Goal: Answer question/provide support: Share knowledge or assist other users

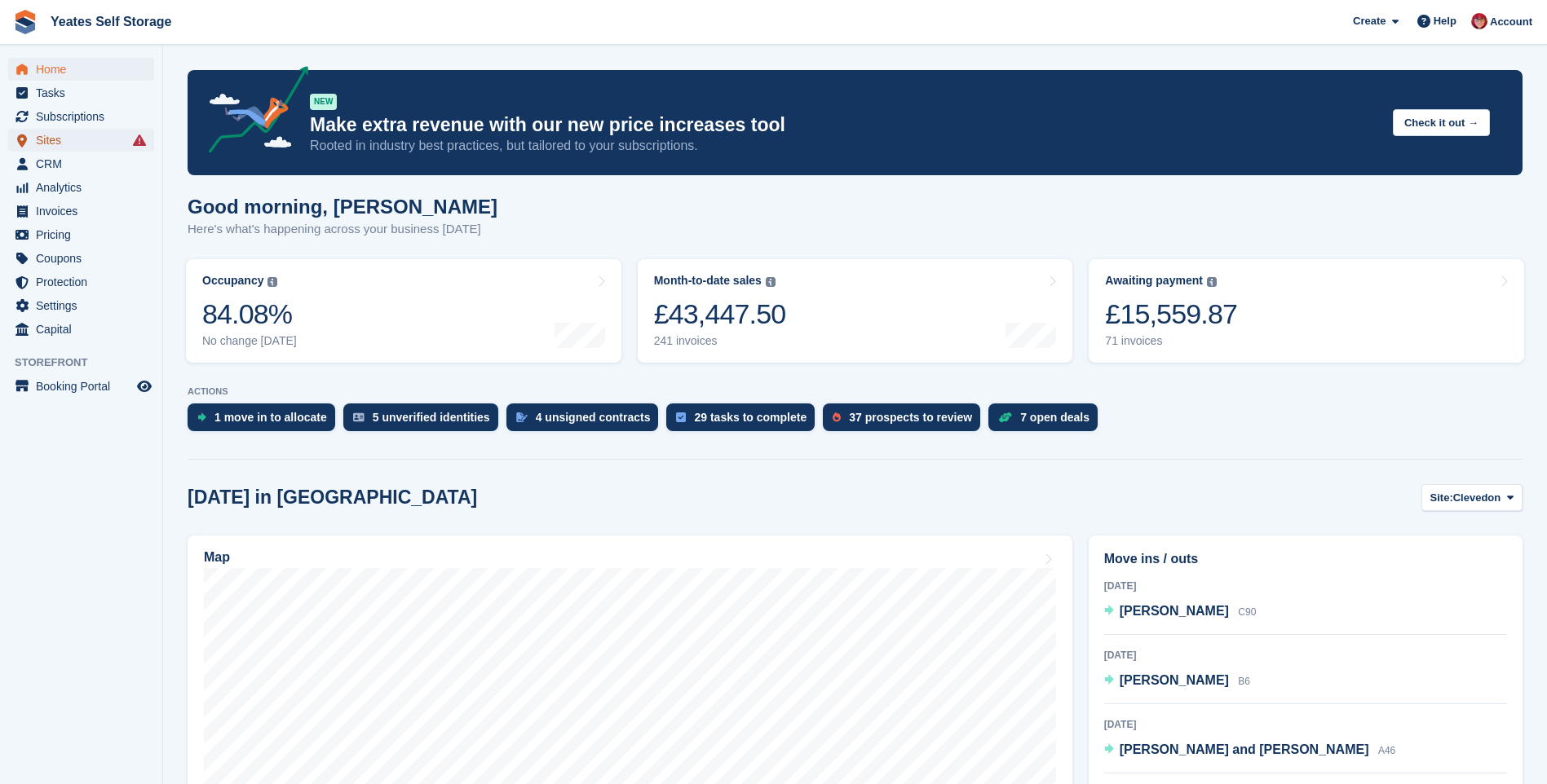
click at [56, 140] on span "Sites" at bounding box center [84, 140] width 98 height 23
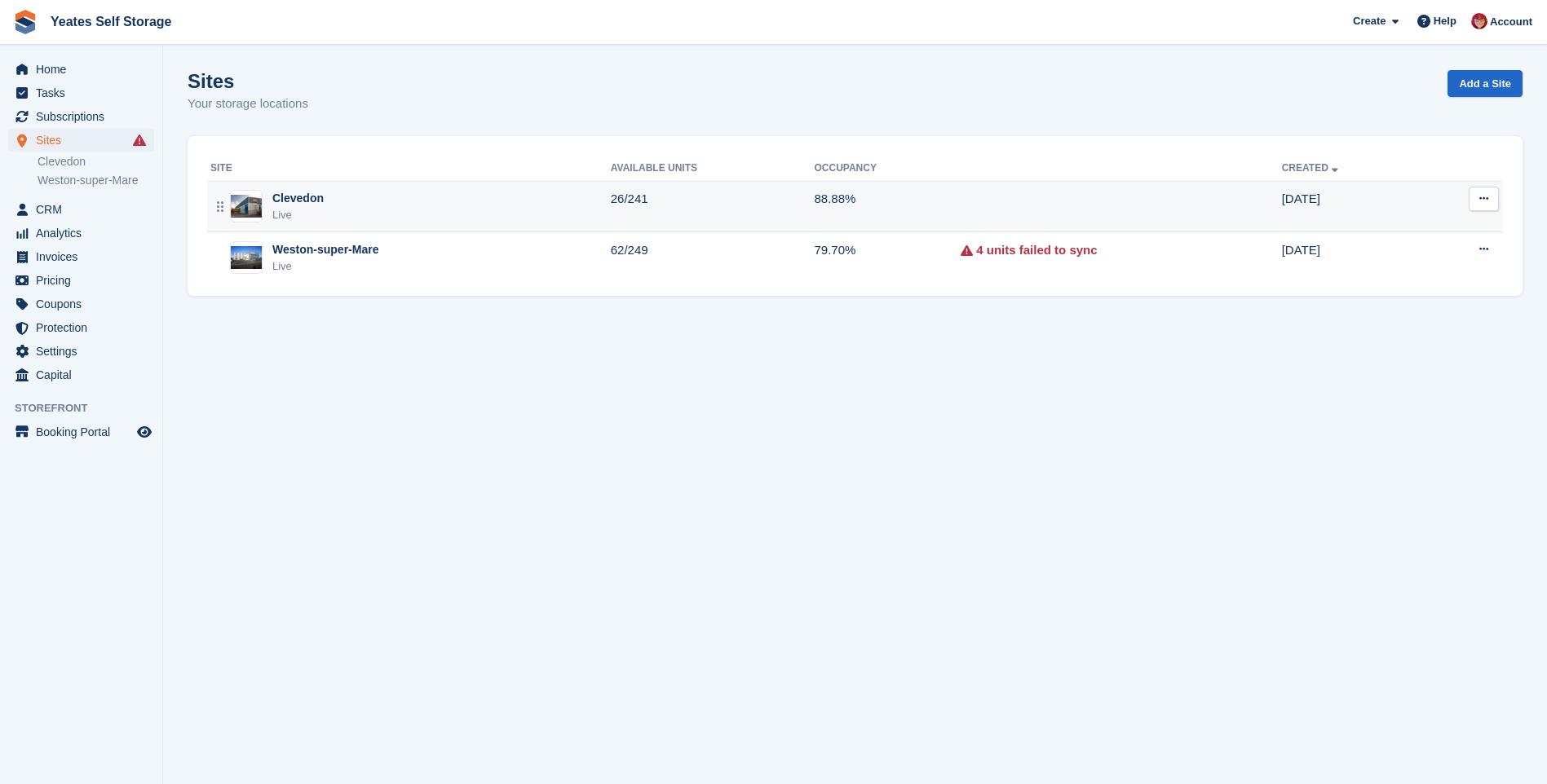
click at [300, 198] on div "Clevedon" at bounding box center [298, 198] width 51 height 17
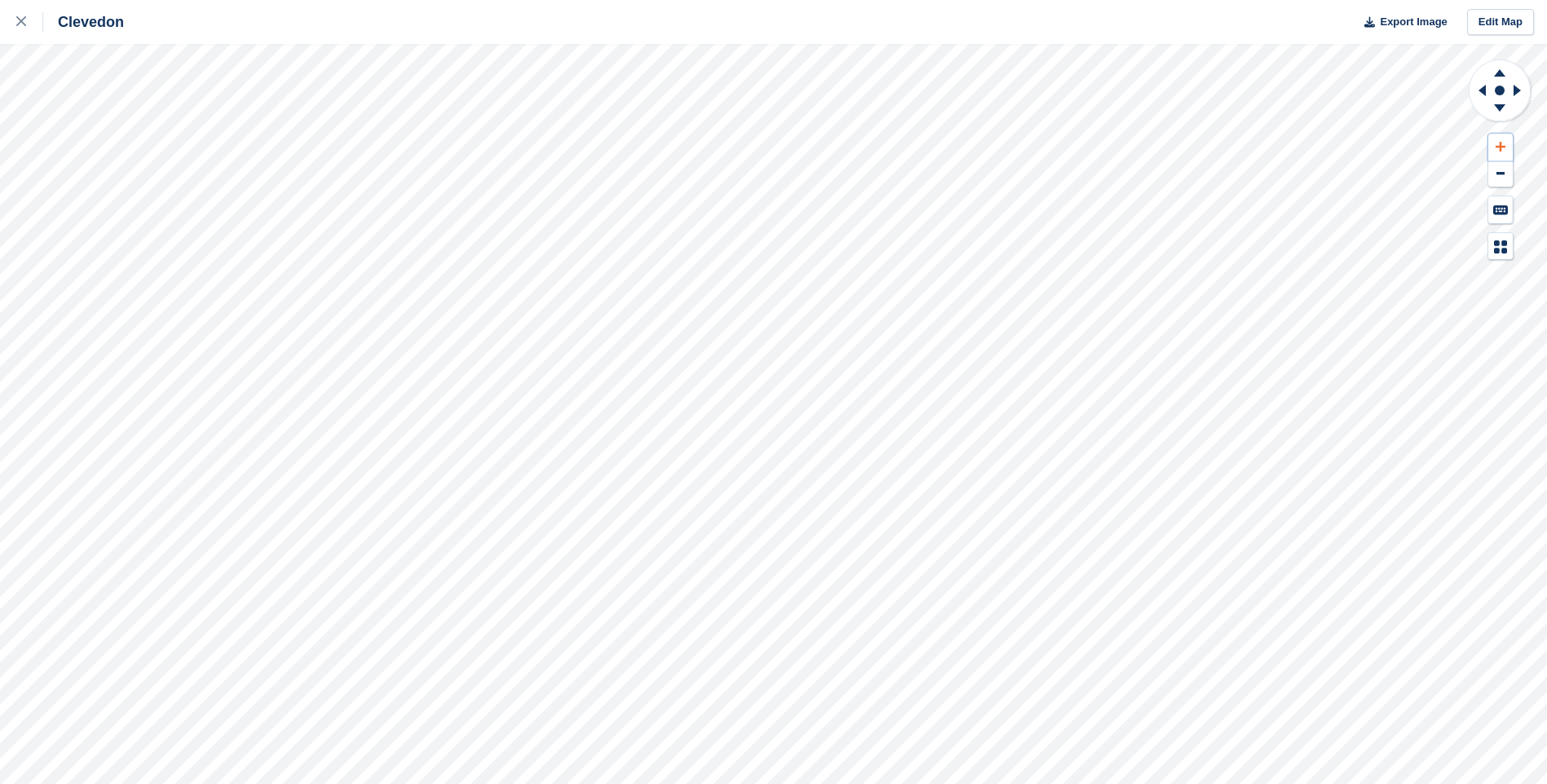
click at [1504, 150] on icon at bounding box center [1500, 146] width 10 height 11
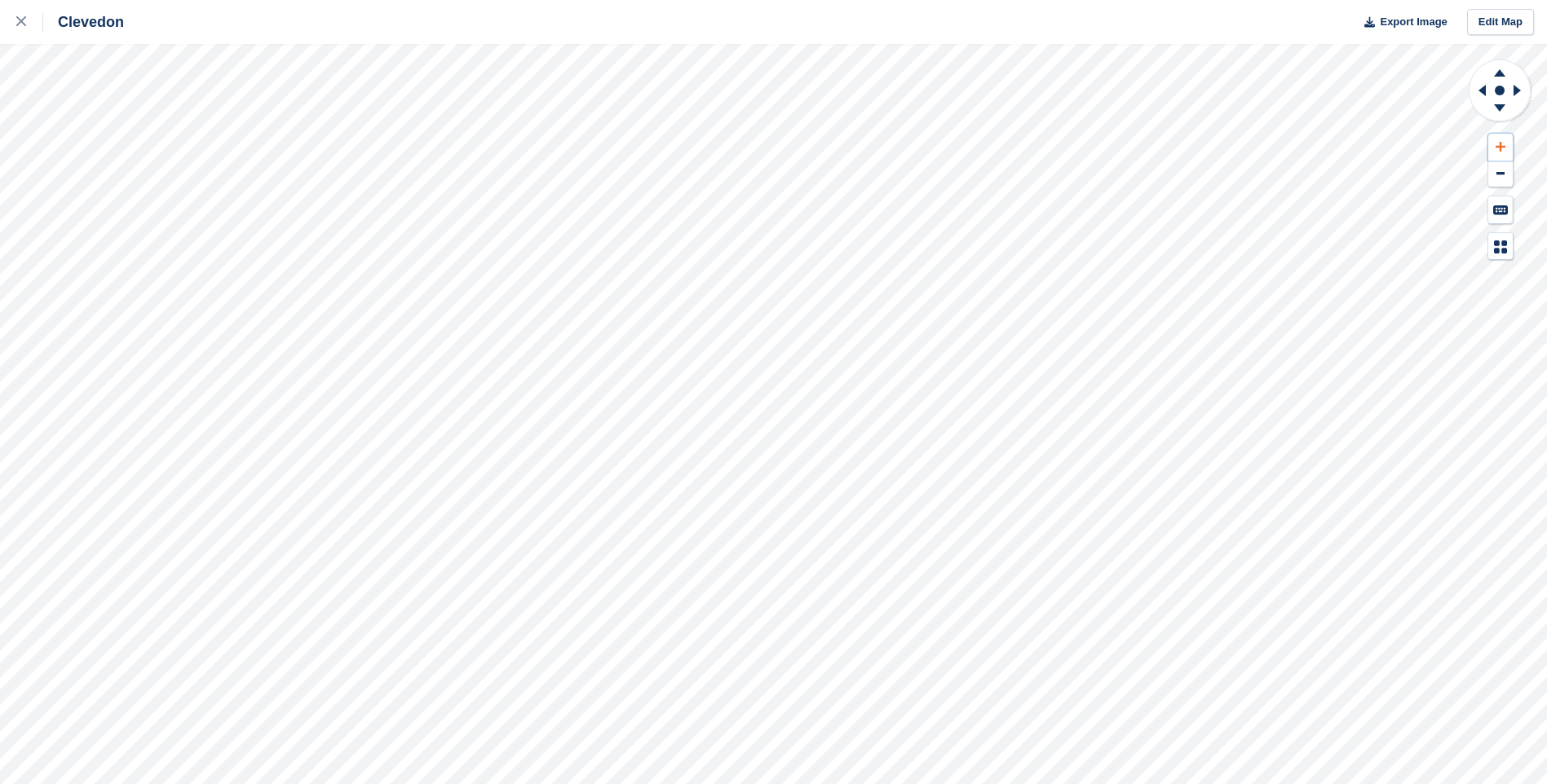
click at [1504, 150] on icon at bounding box center [1500, 146] width 10 height 11
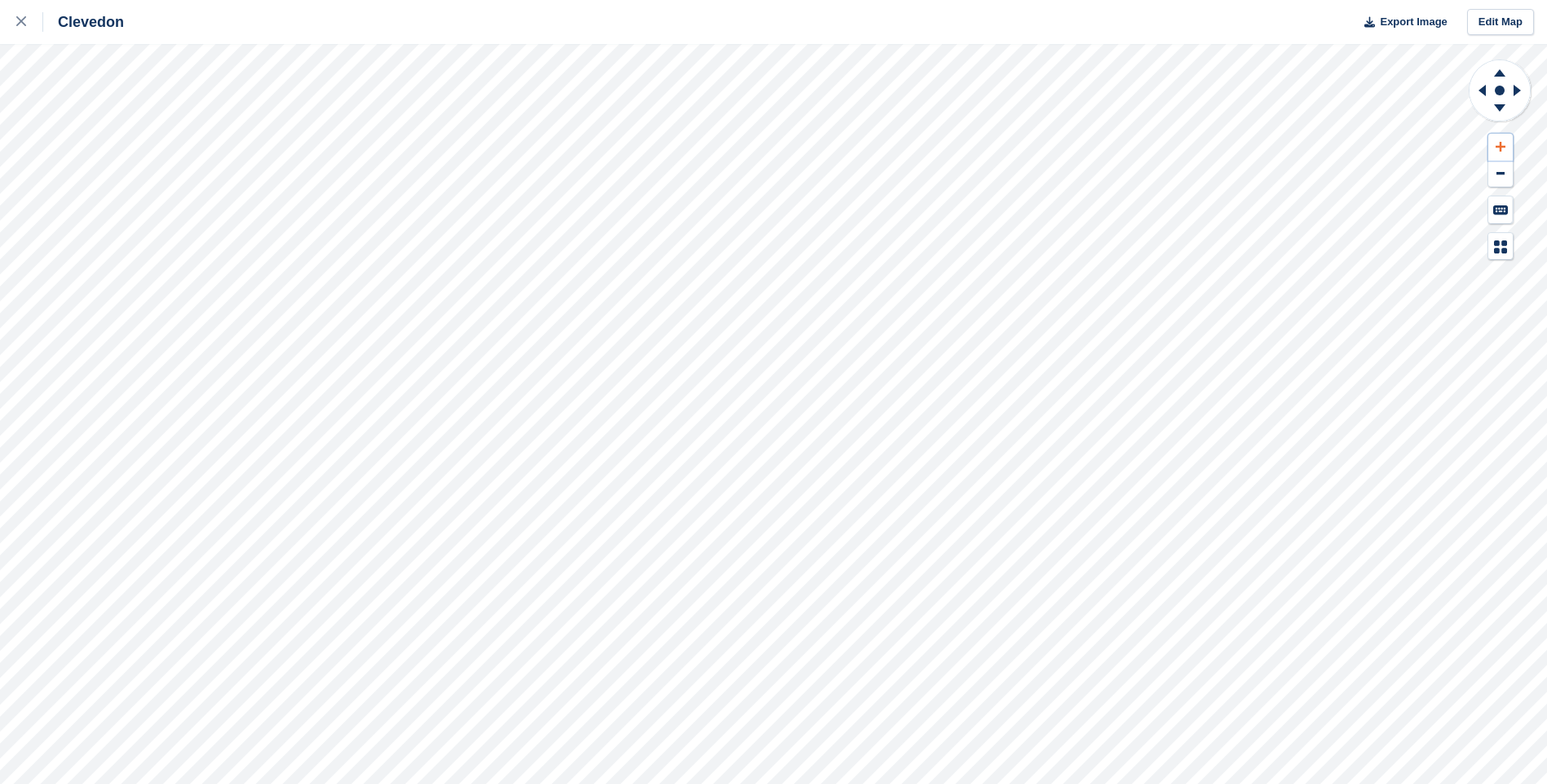
click at [1504, 150] on icon at bounding box center [1500, 146] width 10 height 11
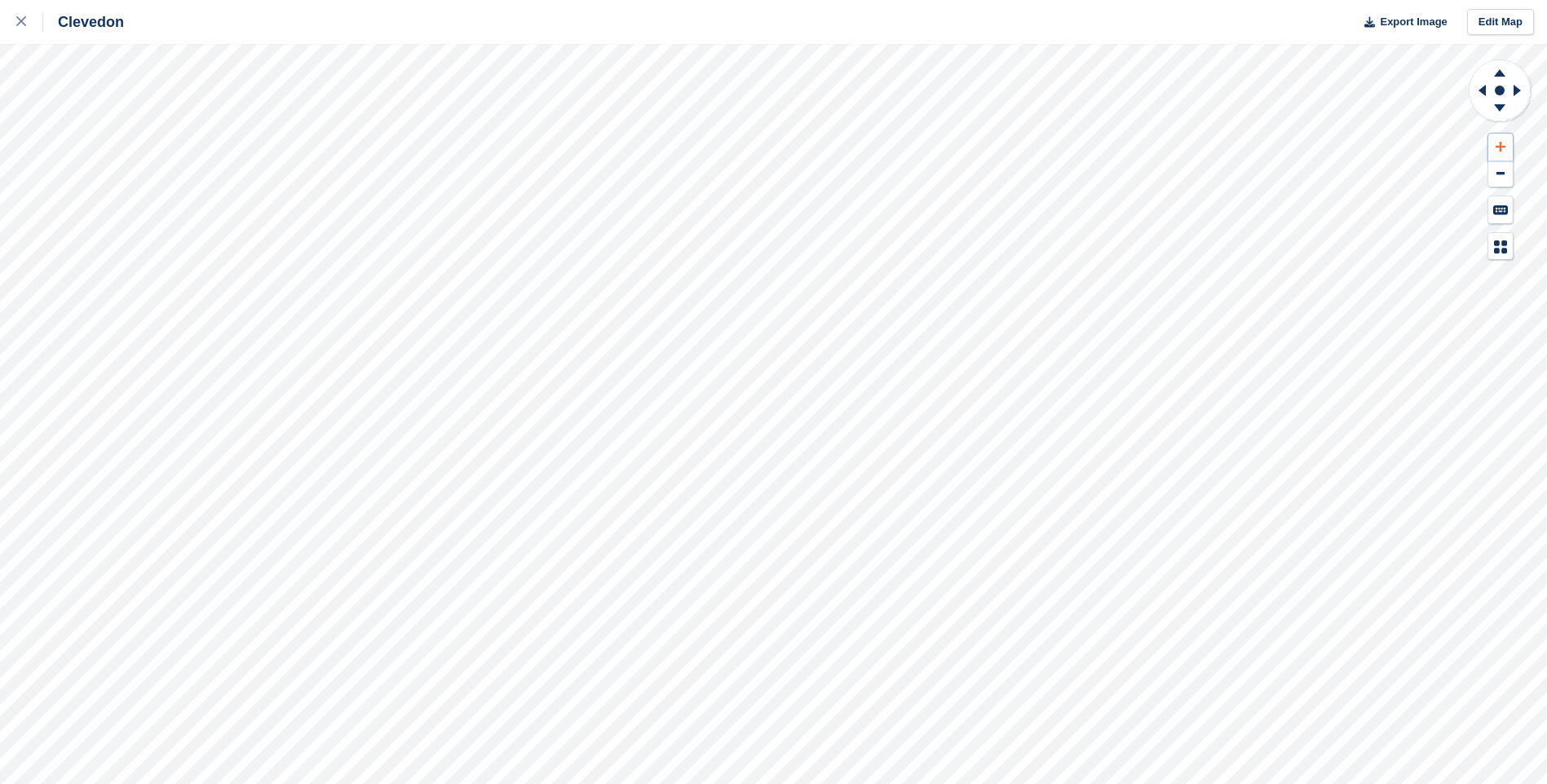
click at [1504, 150] on icon at bounding box center [1500, 146] width 10 height 11
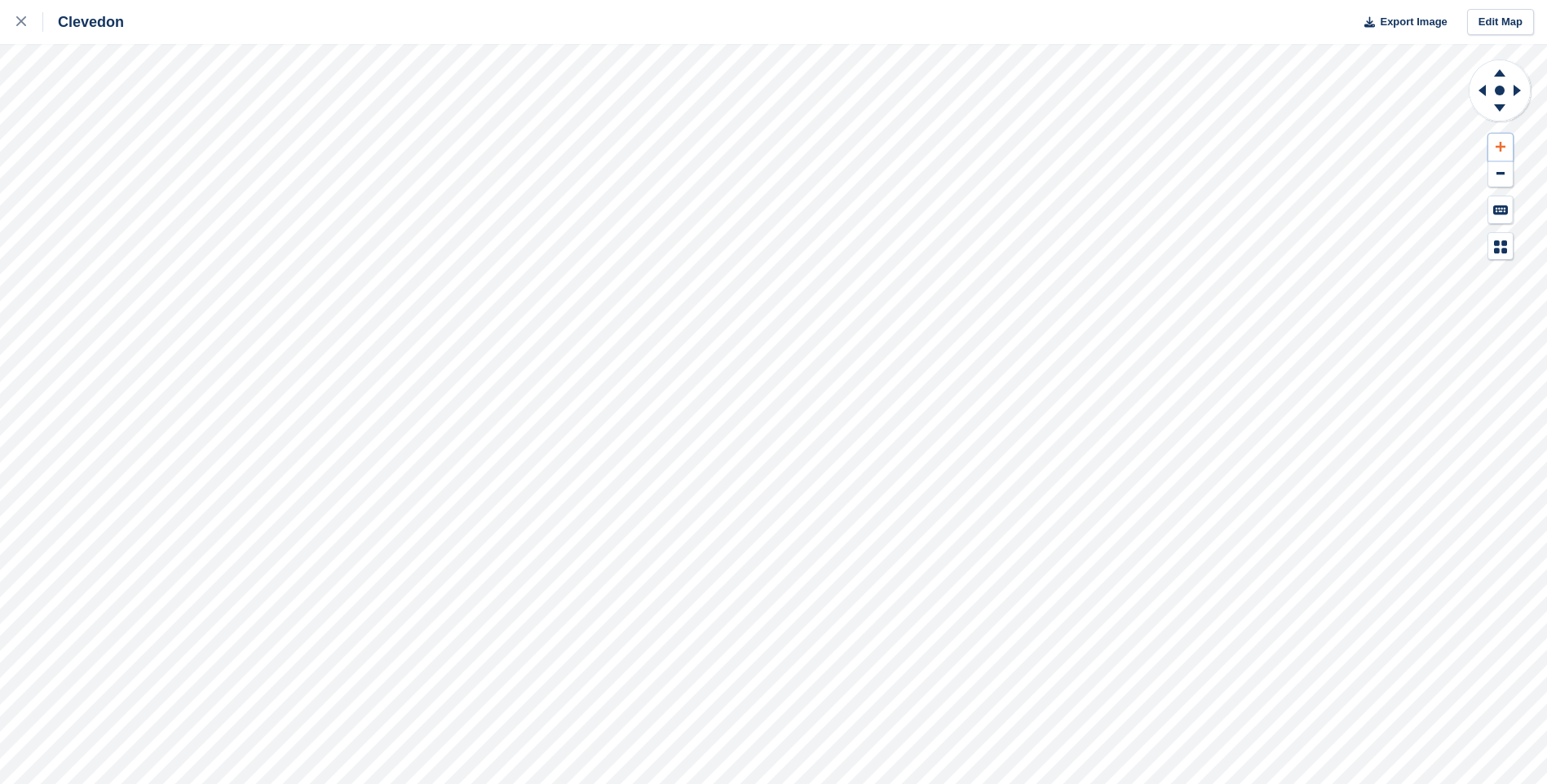
click at [1504, 150] on icon at bounding box center [1500, 146] width 10 height 11
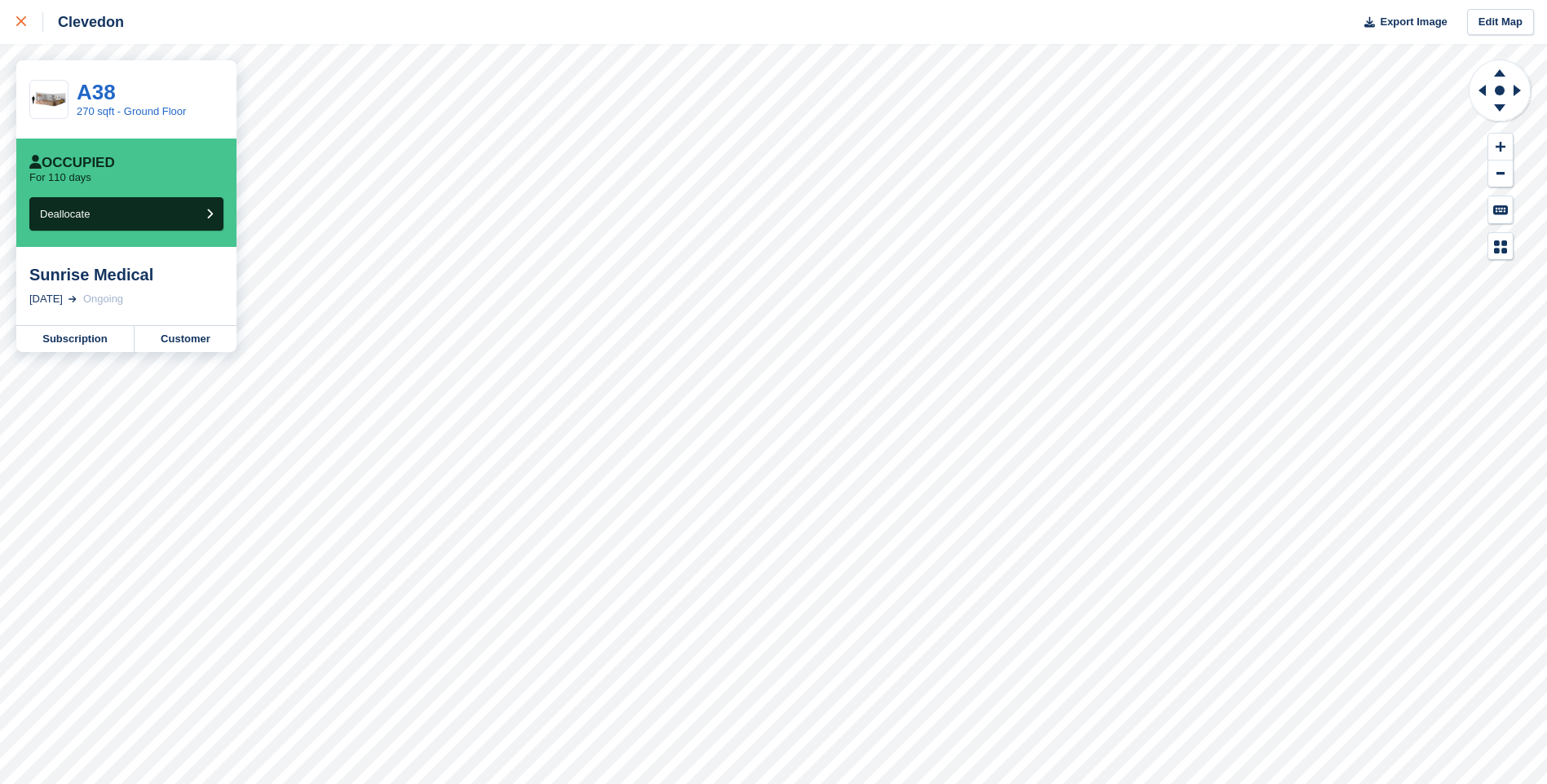
click at [32, 24] on div at bounding box center [30, 22] width 27 height 19
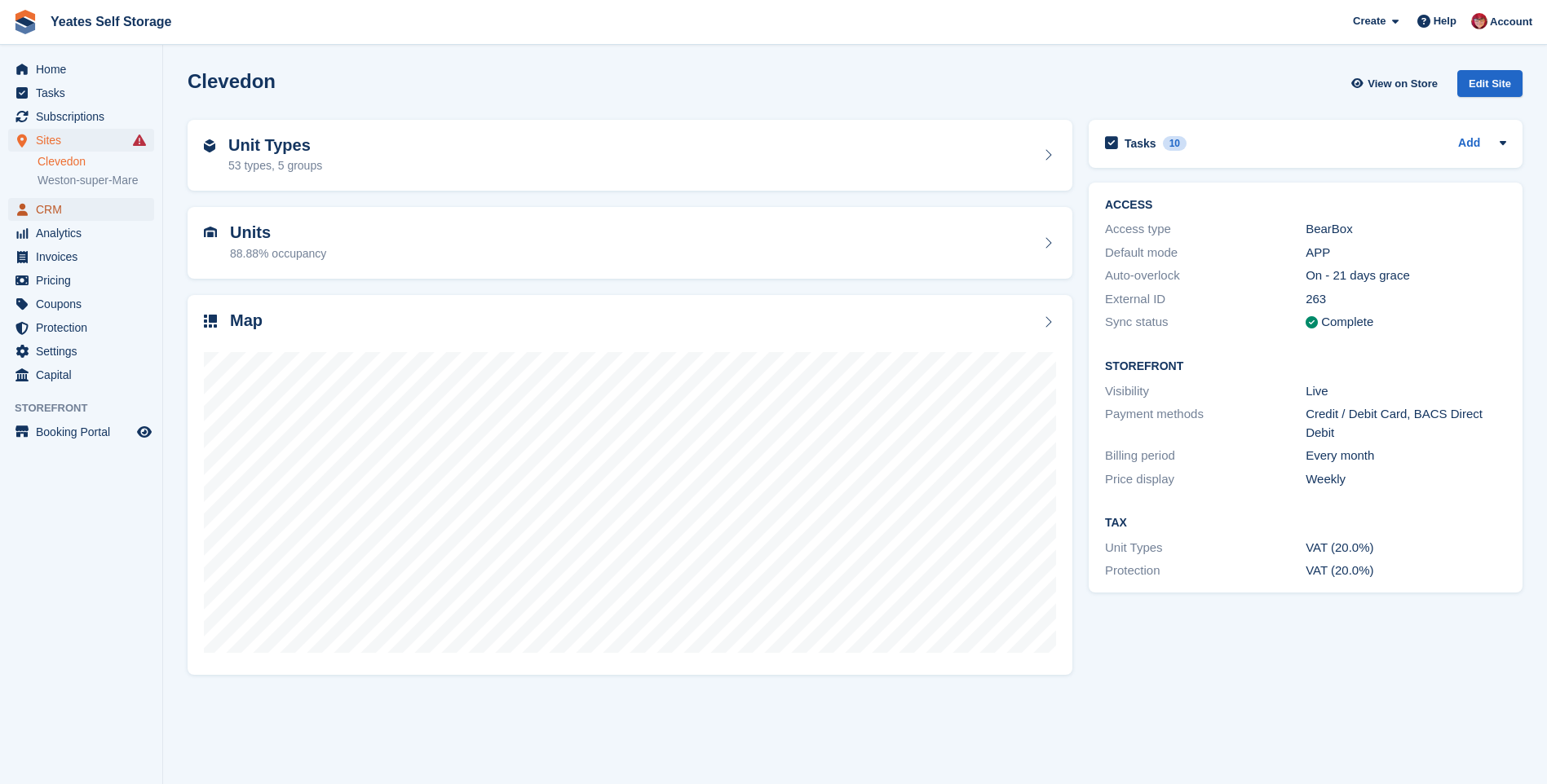
click at [57, 212] on span "CRM" at bounding box center [84, 210] width 98 height 23
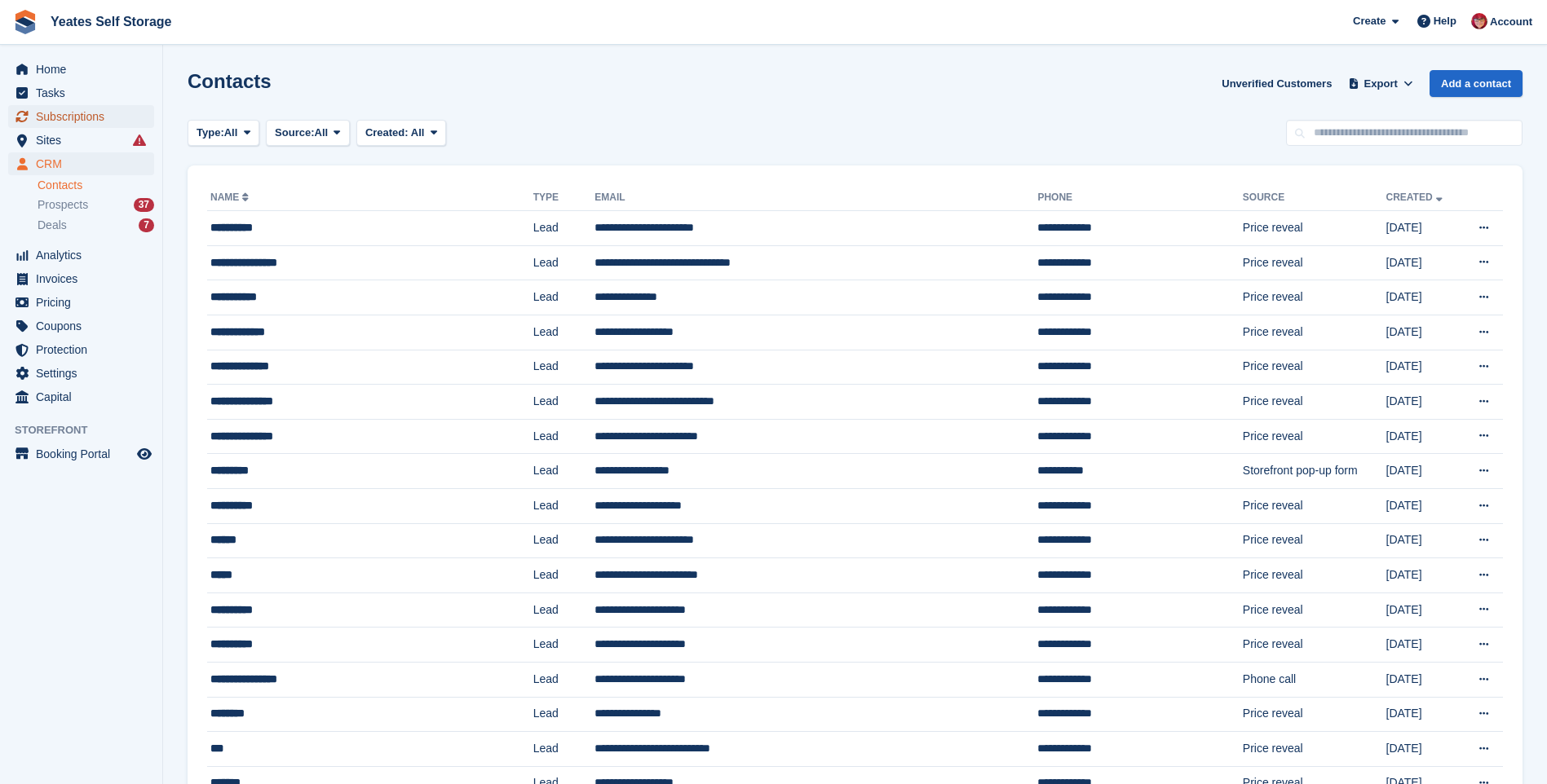
click at [81, 117] on span "Subscriptions" at bounding box center [84, 117] width 98 height 23
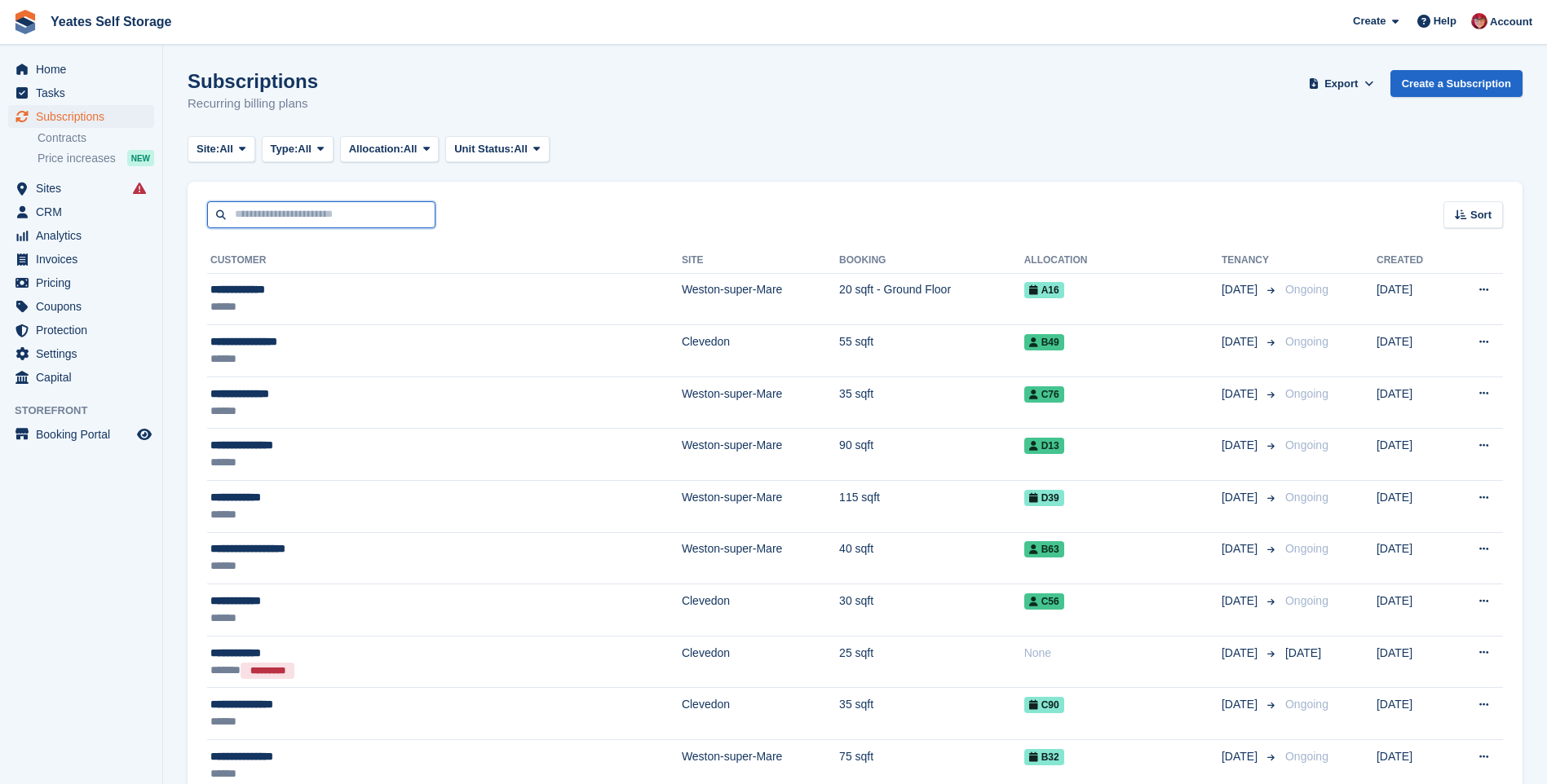
click at [371, 213] on input "text" at bounding box center [321, 214] width 228 height 27
type input "******"
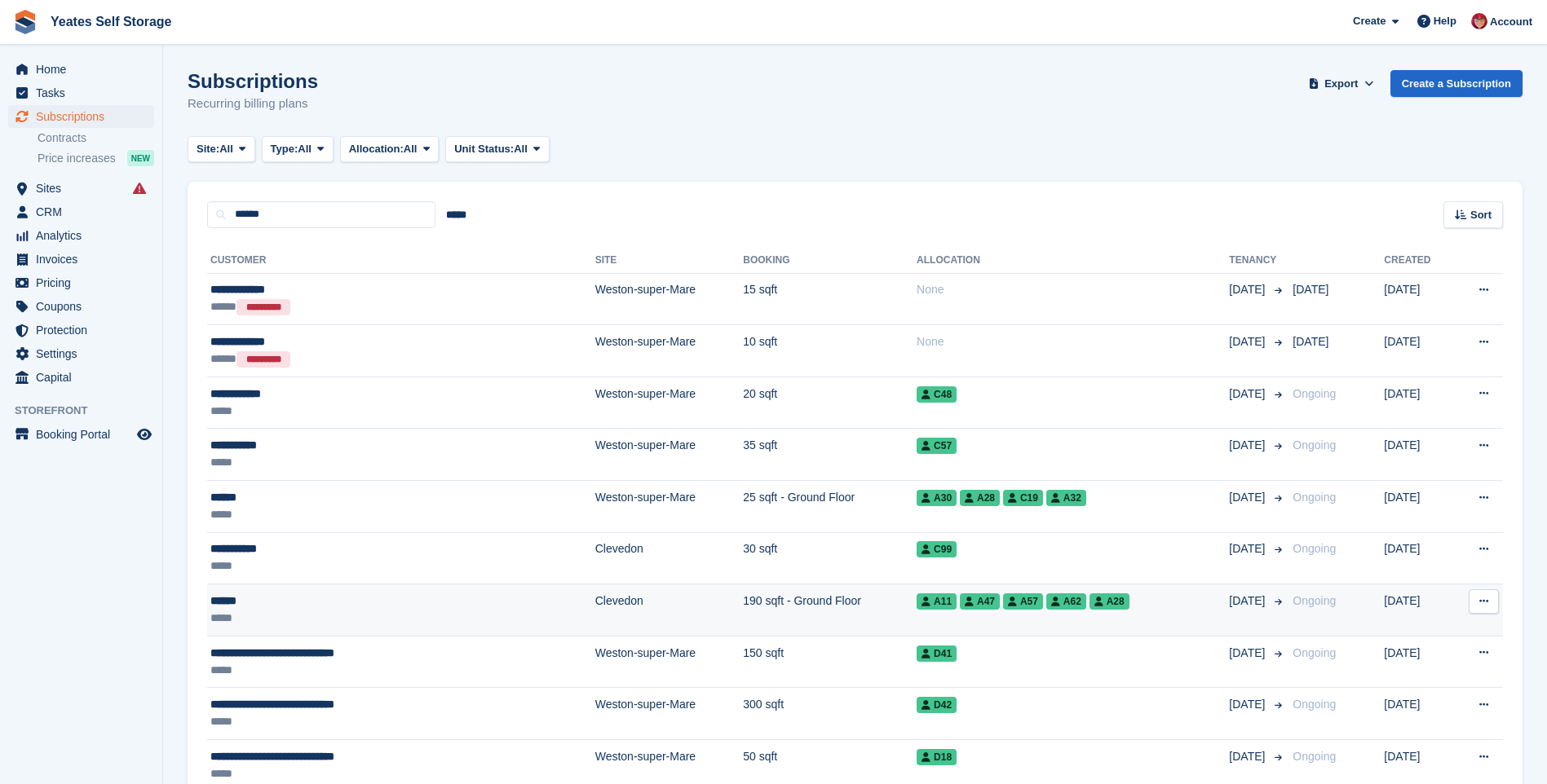
click at [1003, 602] on span "A57" at bounding box center [1023, 601] width 40 height 17
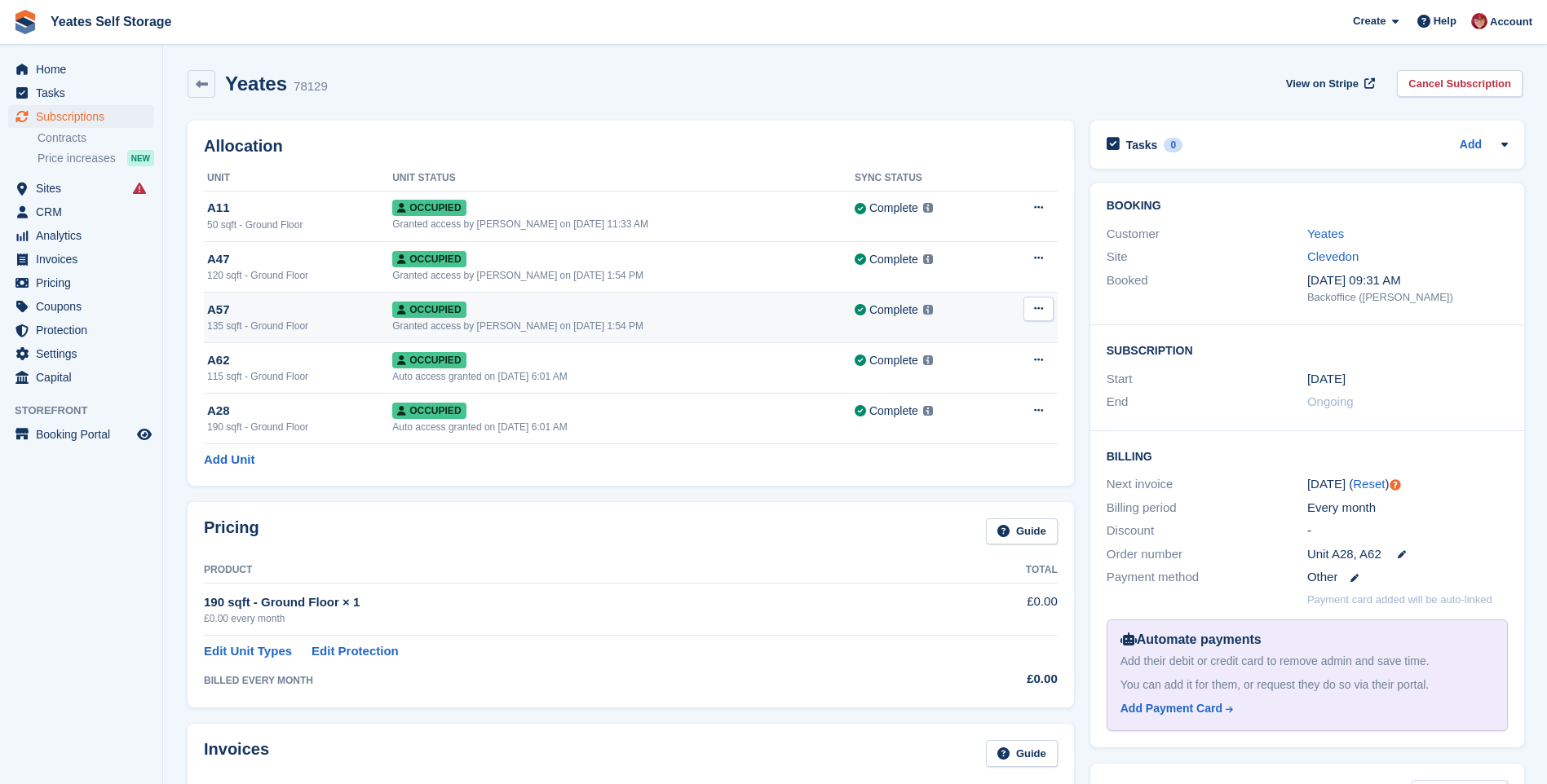
click at [596, 326] on div "Granted access by [PERSON_NAME] on [DATE] 1:54 PM" at bounding box center [623, 325] width 462 height 15
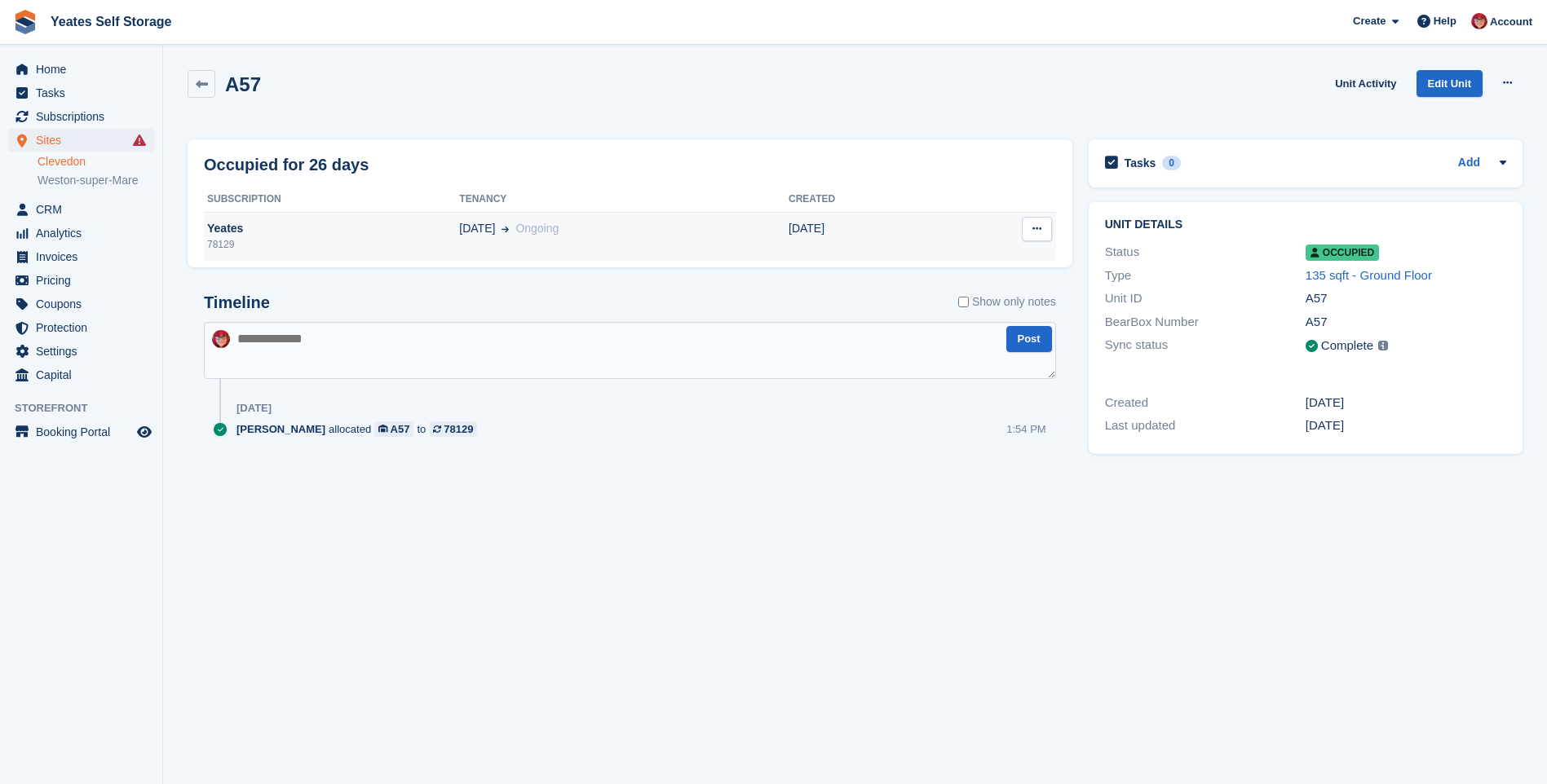
click at [439, 241] on div "78129" at bounding box center [331, 245] width 255 height 15
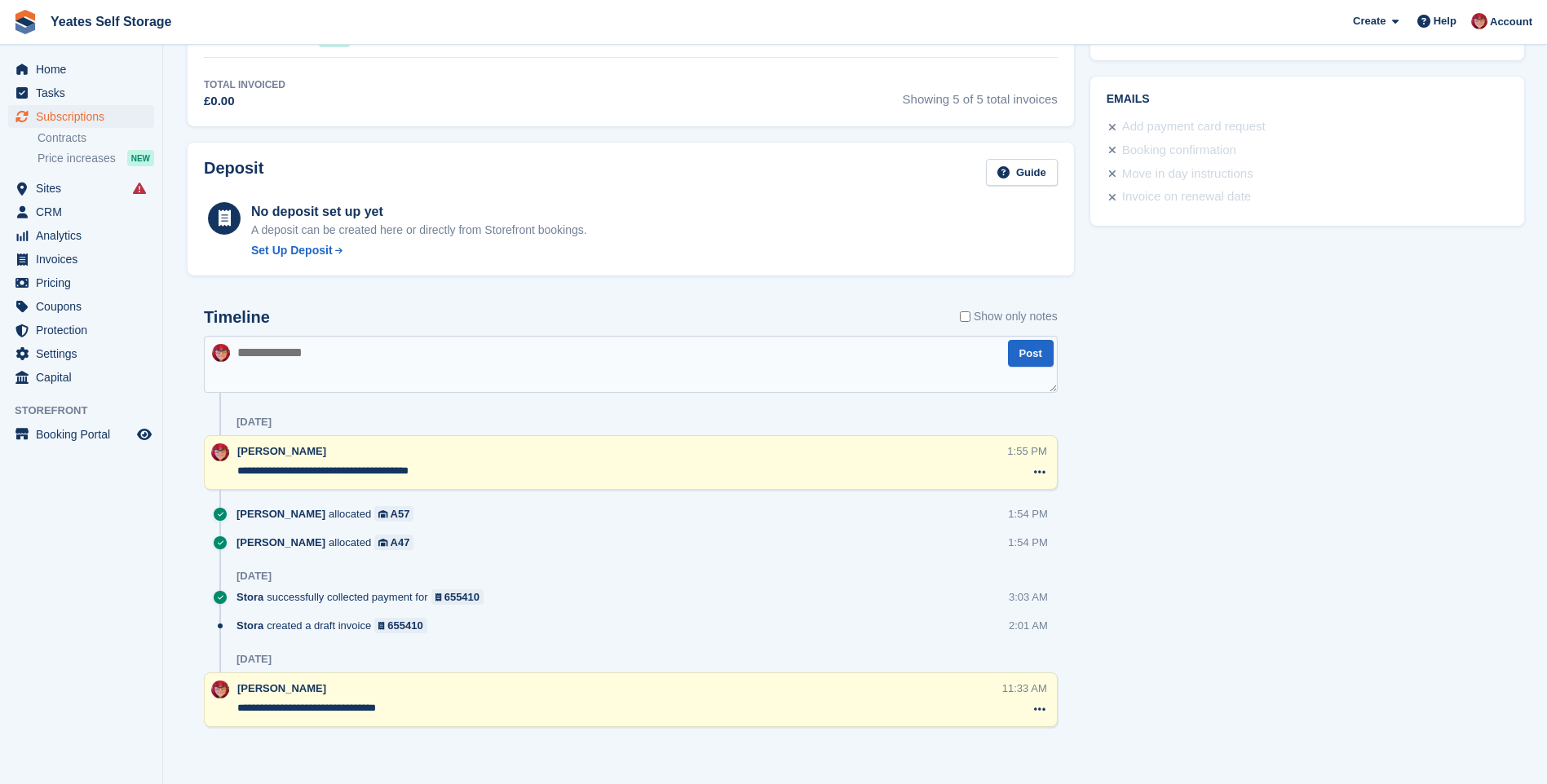
scroll to position [767, 0]
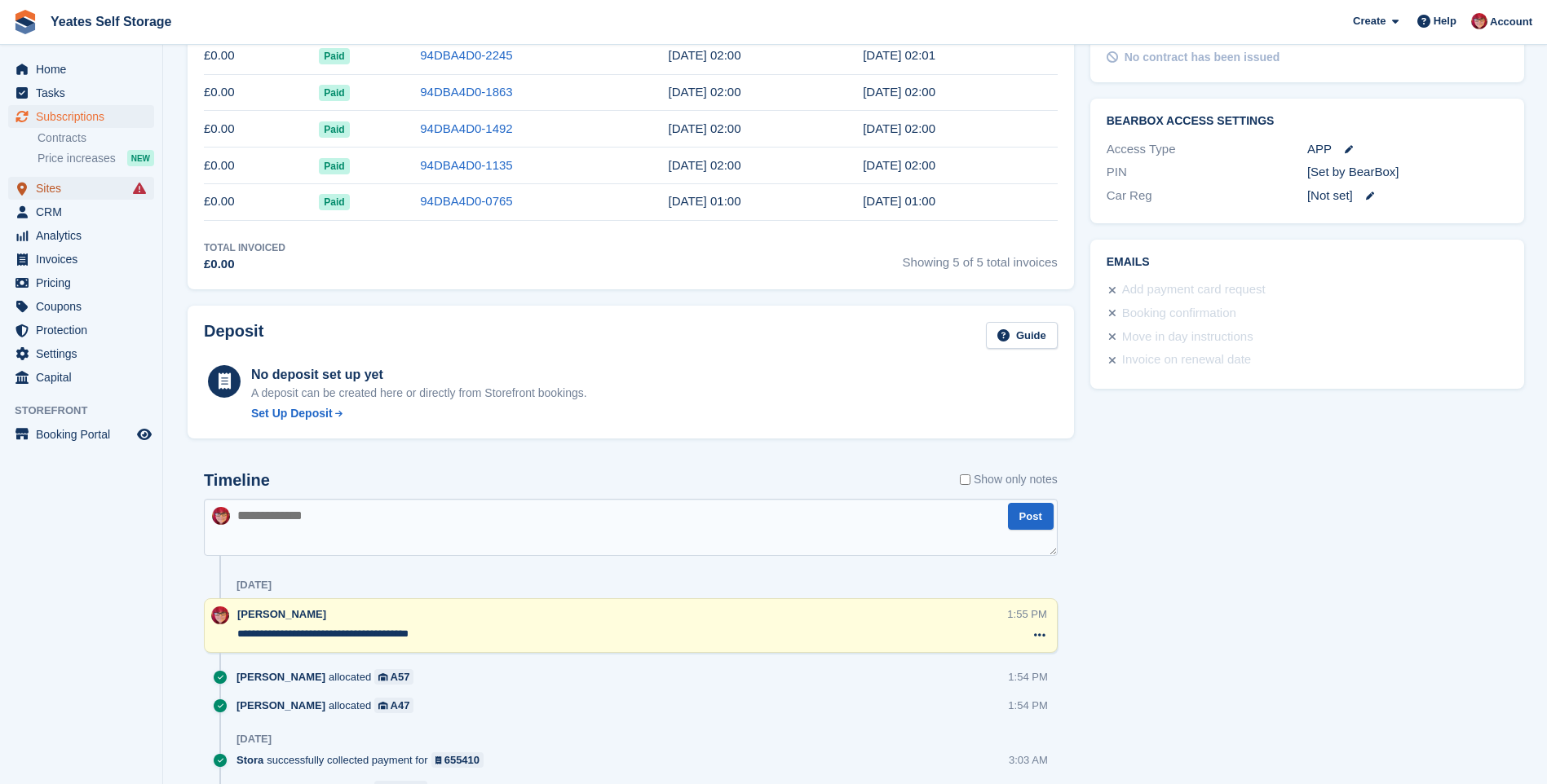
click at [57, 192] on span "Sites" at bounding box center [84, 188] width 98 height 23
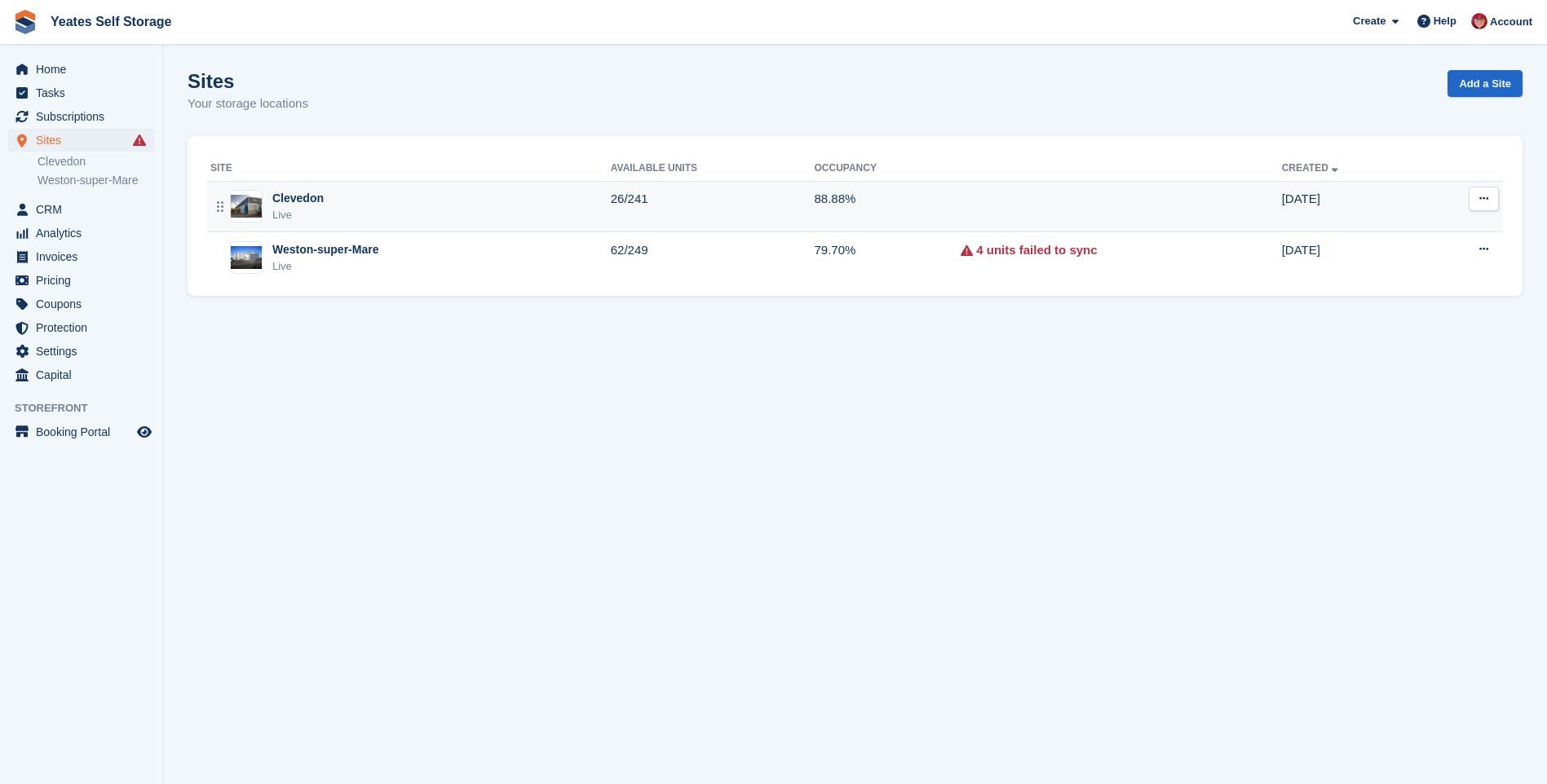
click at [278, 204] on div "Clevedon" at bounding box center [298, 198] width 51 height 17
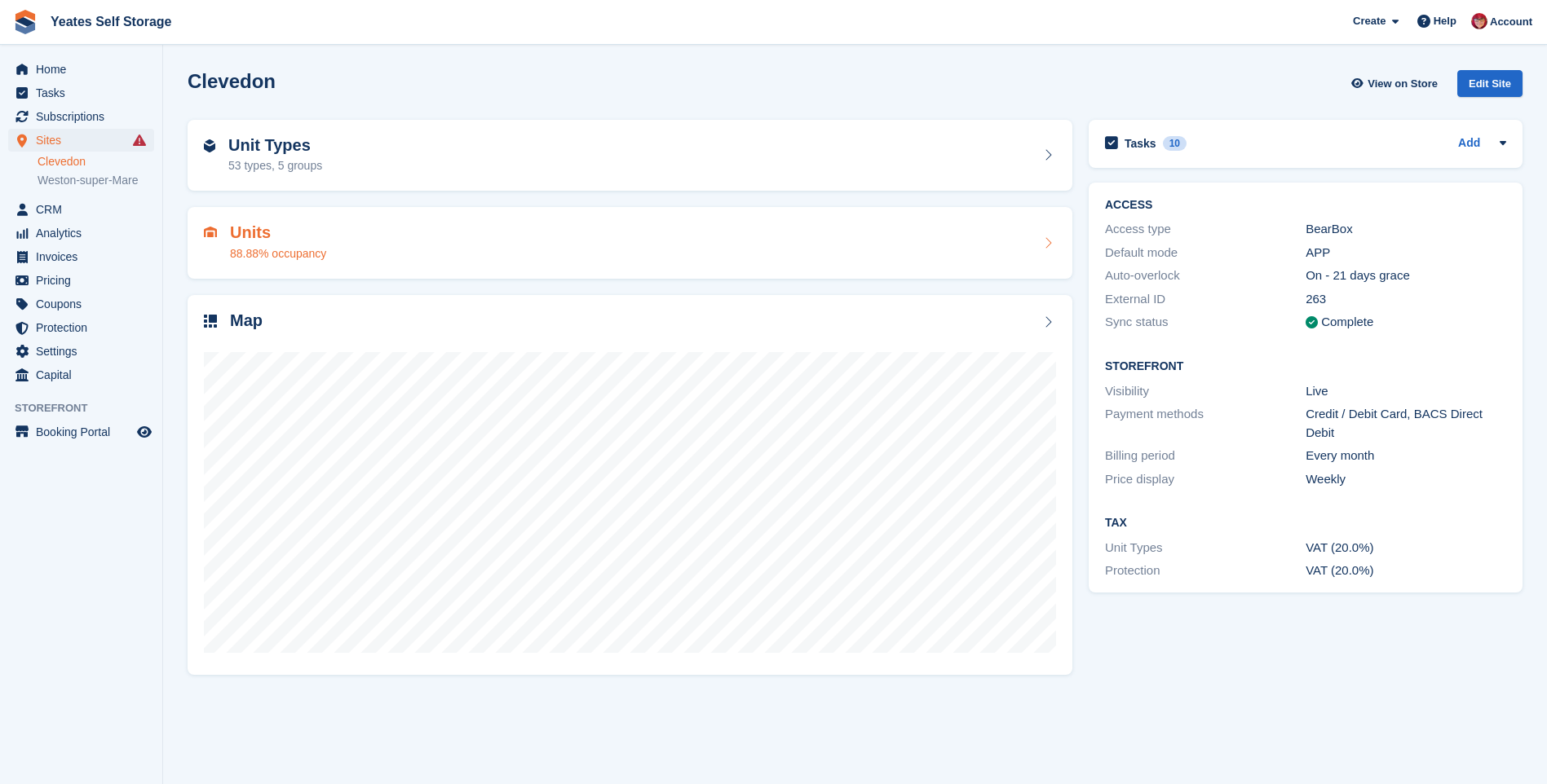
click at [246, 239] on h2 "Units" at bounding box center [278, 233] width 97 height 19
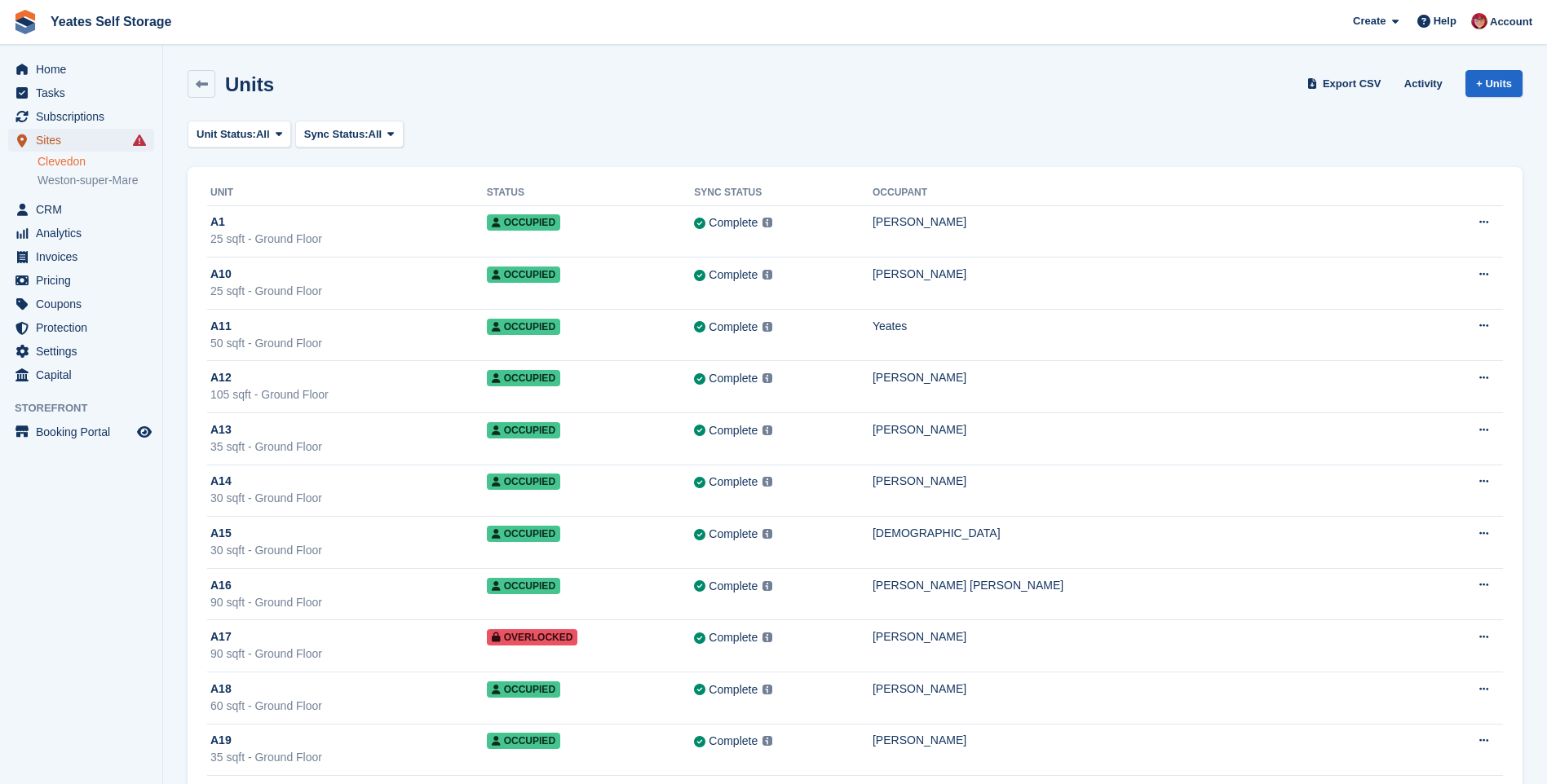
click at [50, 141] on span "Sites" at bounding box center [84, 140] width 98 height 23
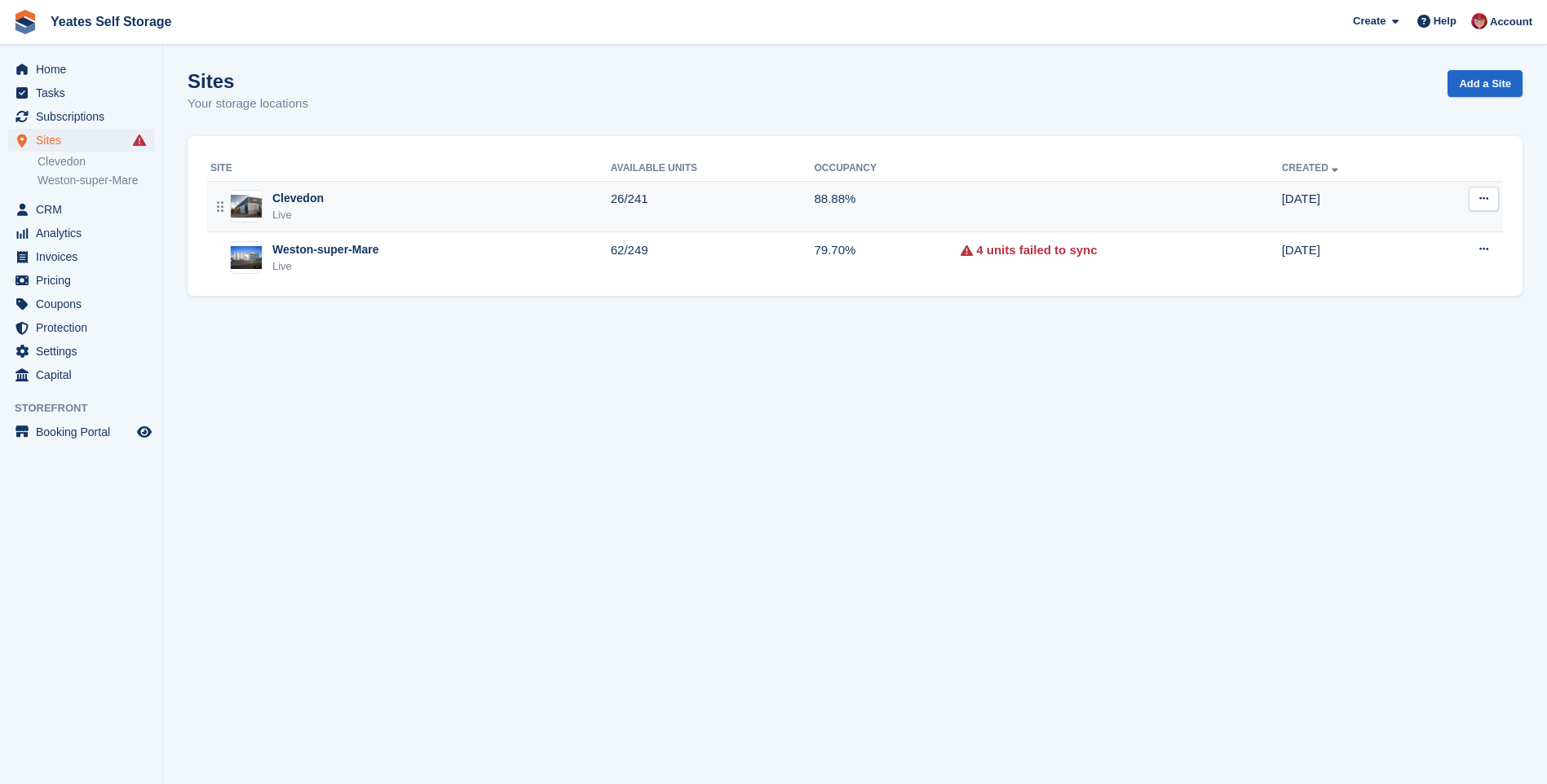
click at [289, 207] on div "Live" at bounding box center [298, 215] width 51 height 17
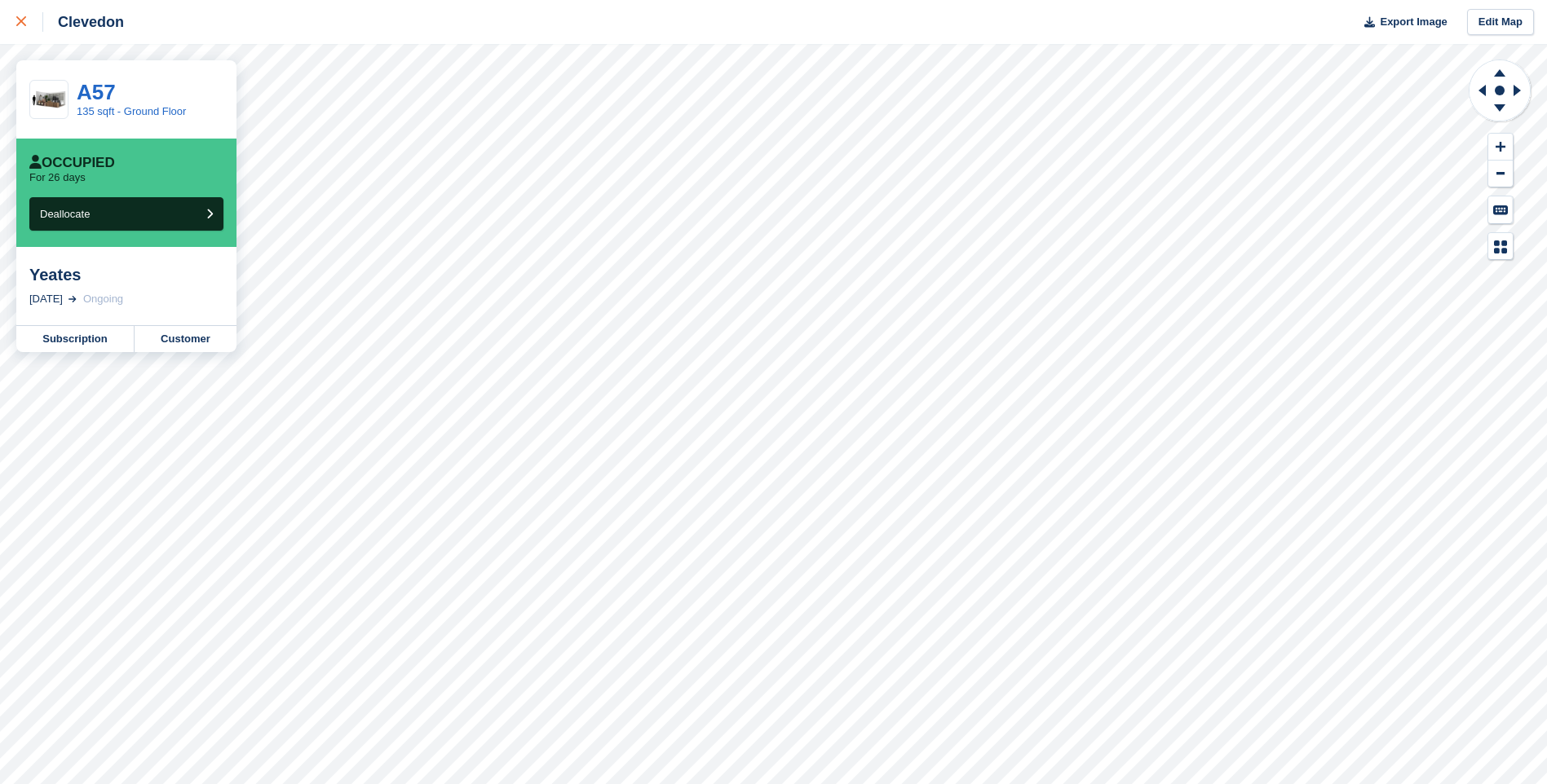
click at [18, 23] on icon at bounding box center [21, 21] width 10 height 10
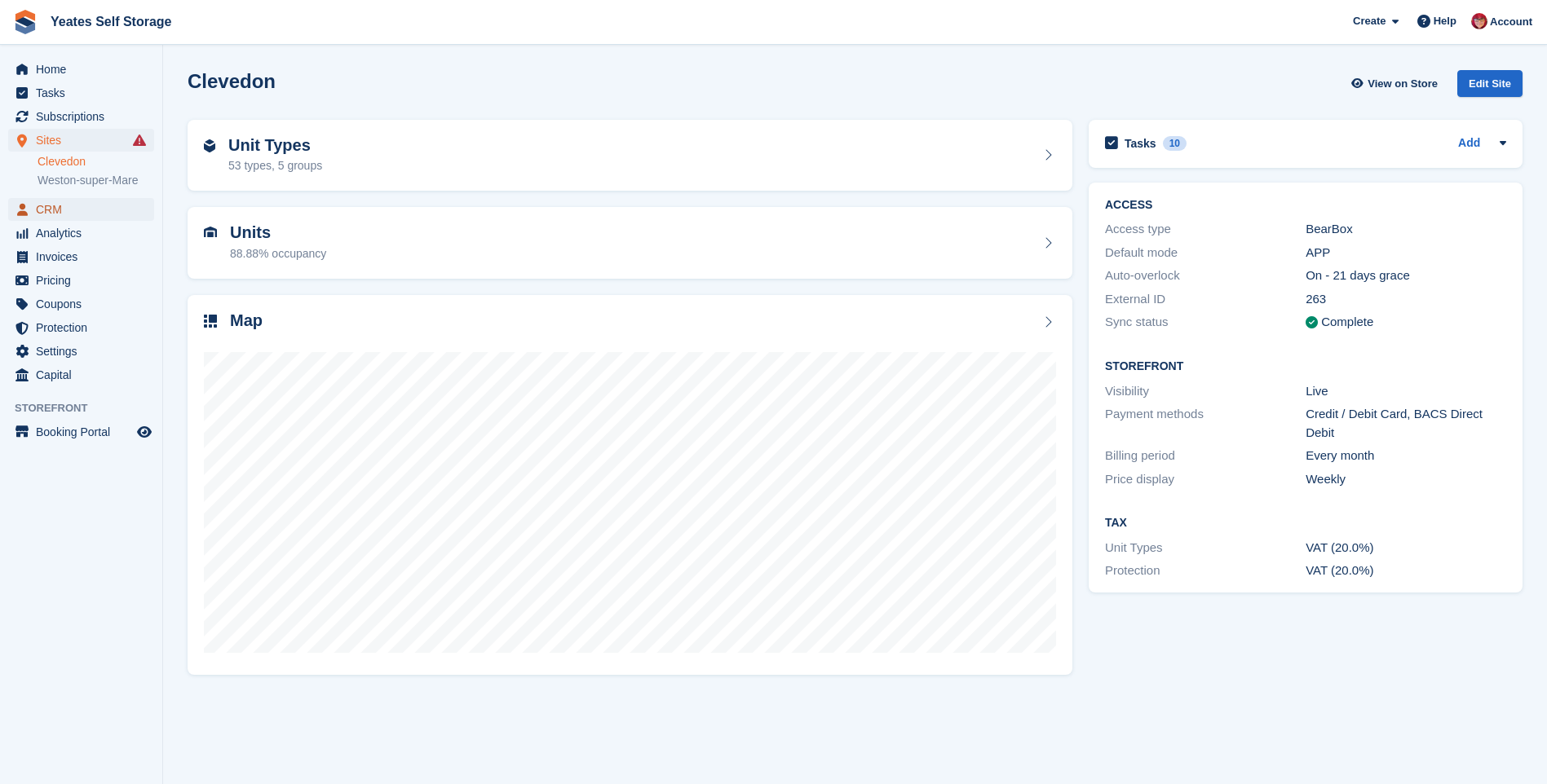
click at [49, 208] on span "CRM" at bounding box center [84, 210] width 98 height 23
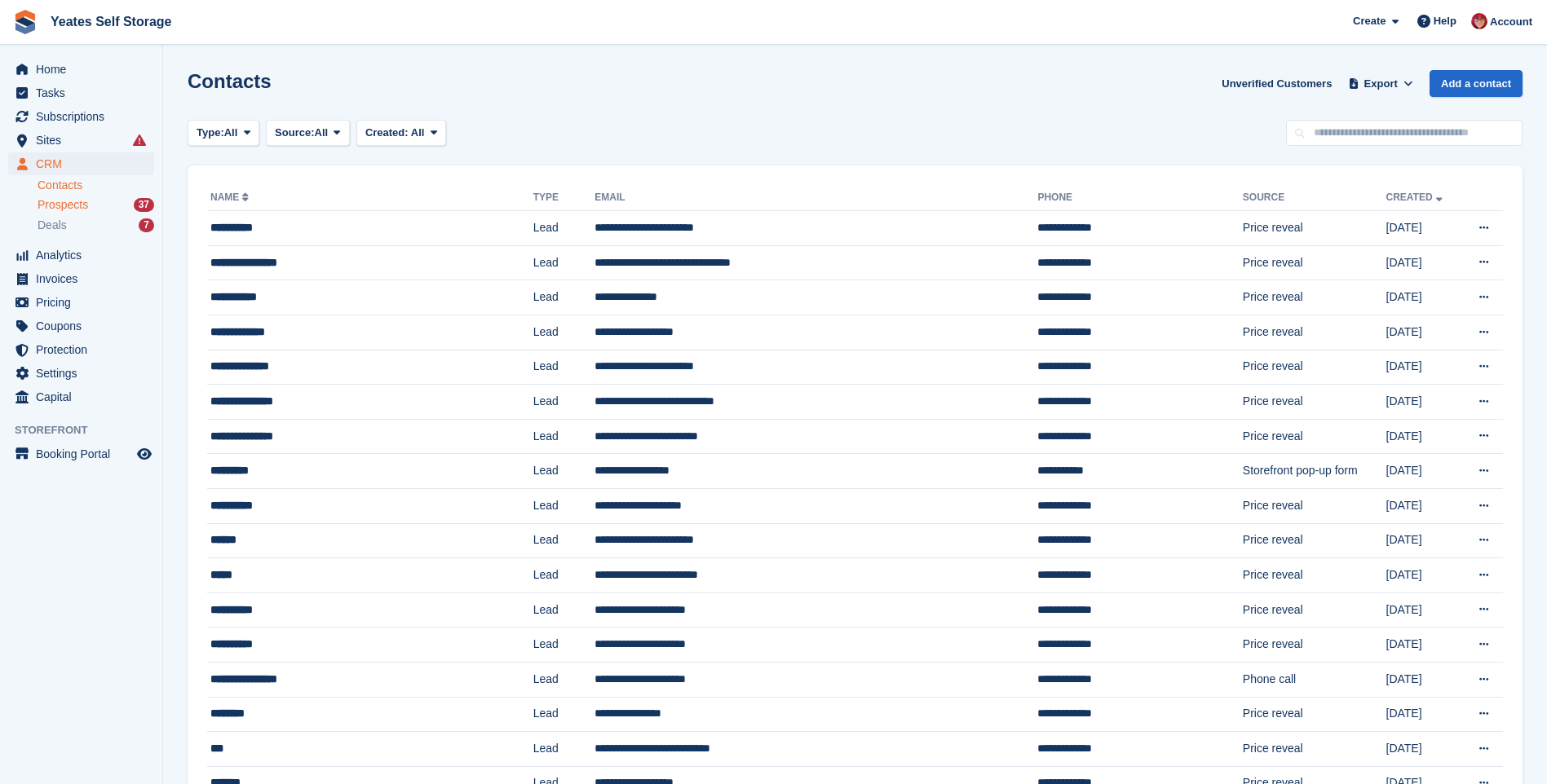
click at [45, 205] on span "Prospects" at bounding box center [63, 205] width 50 height 16
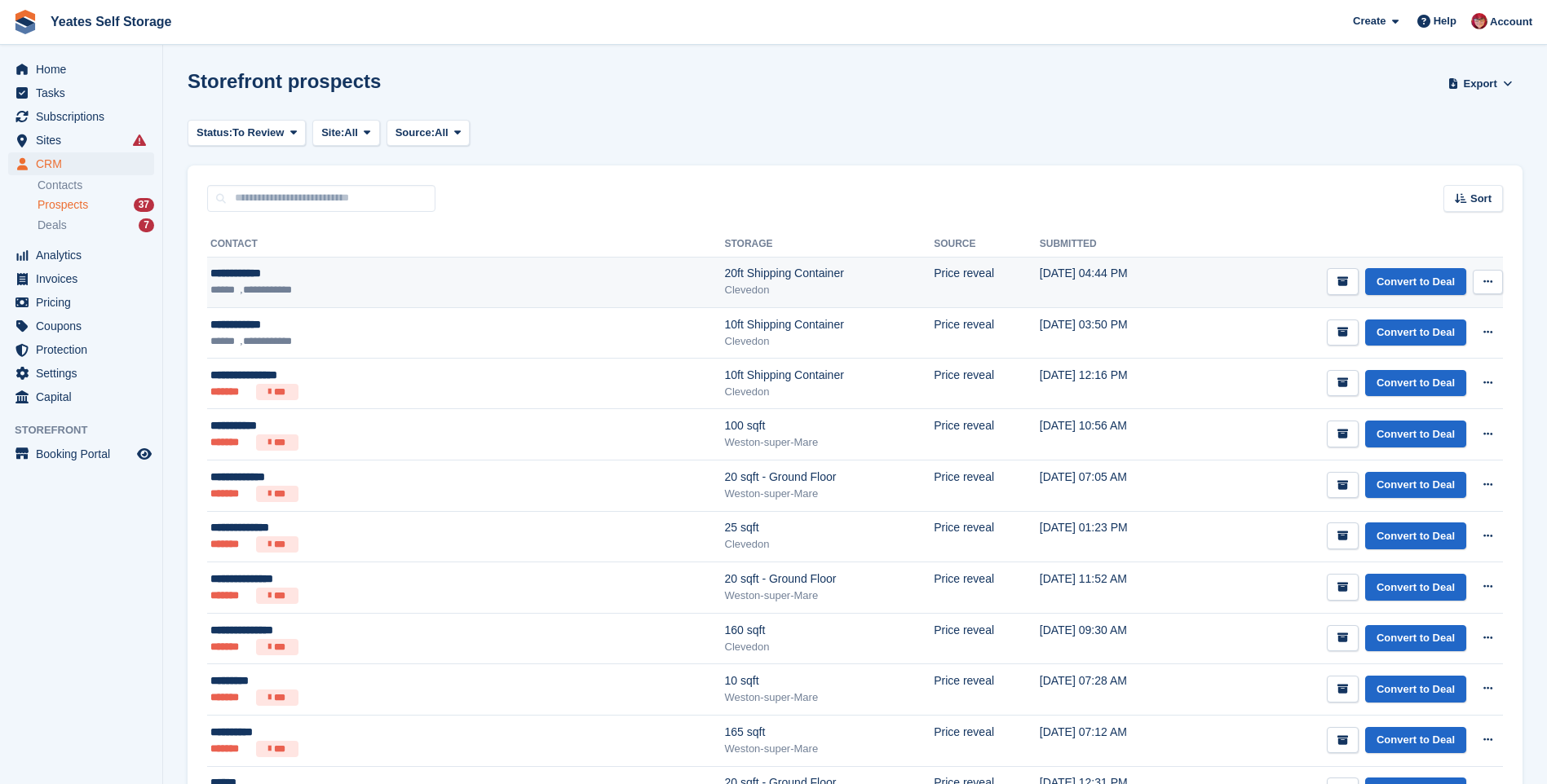
click at [239, 267] on div "**********" at bounding box center [356, 273] width 292 height 17
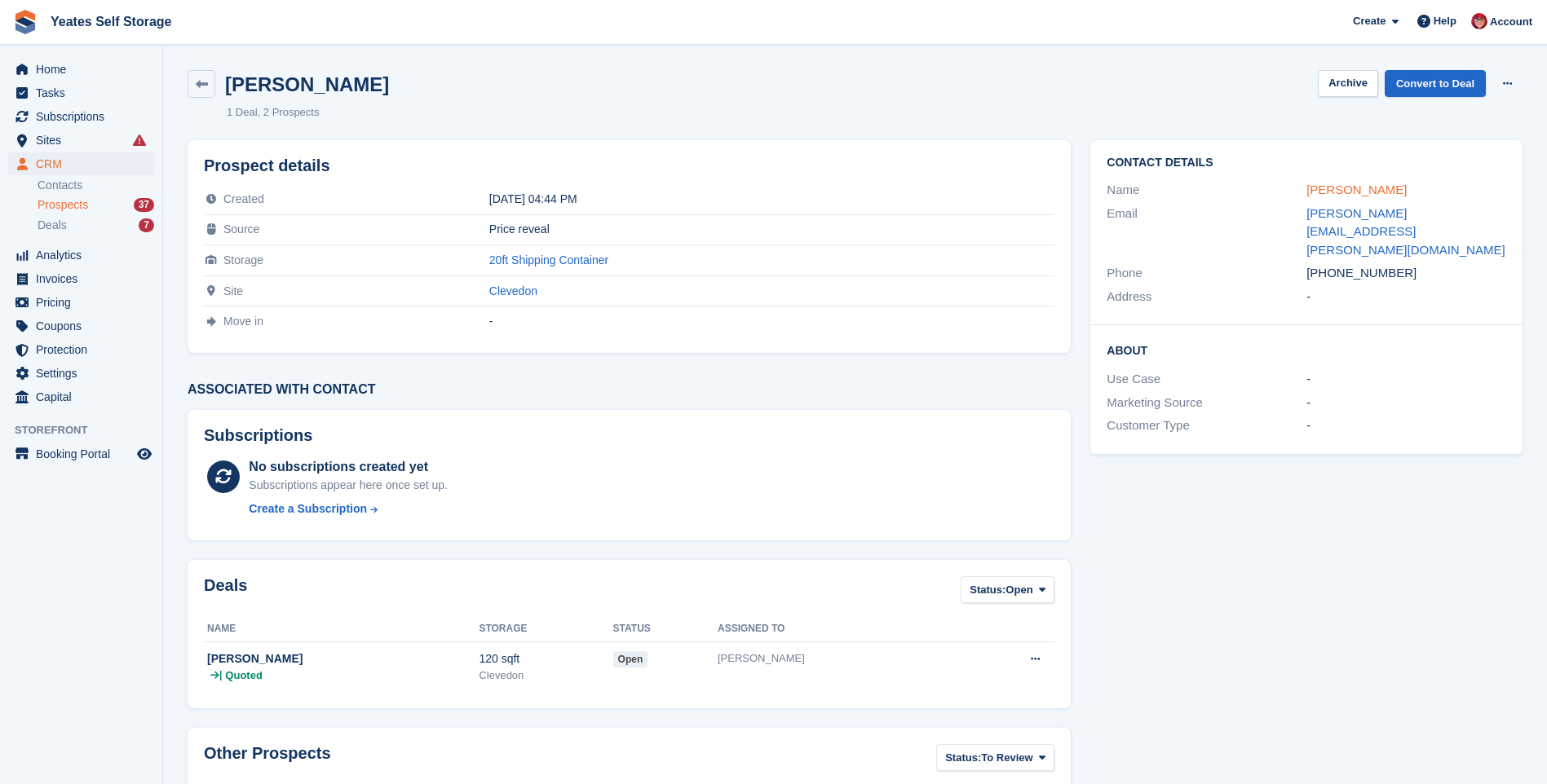
click at [1367, 186] on link "[PERSON_NAME]" at bounding box center [1356, 190] width 100 height 14
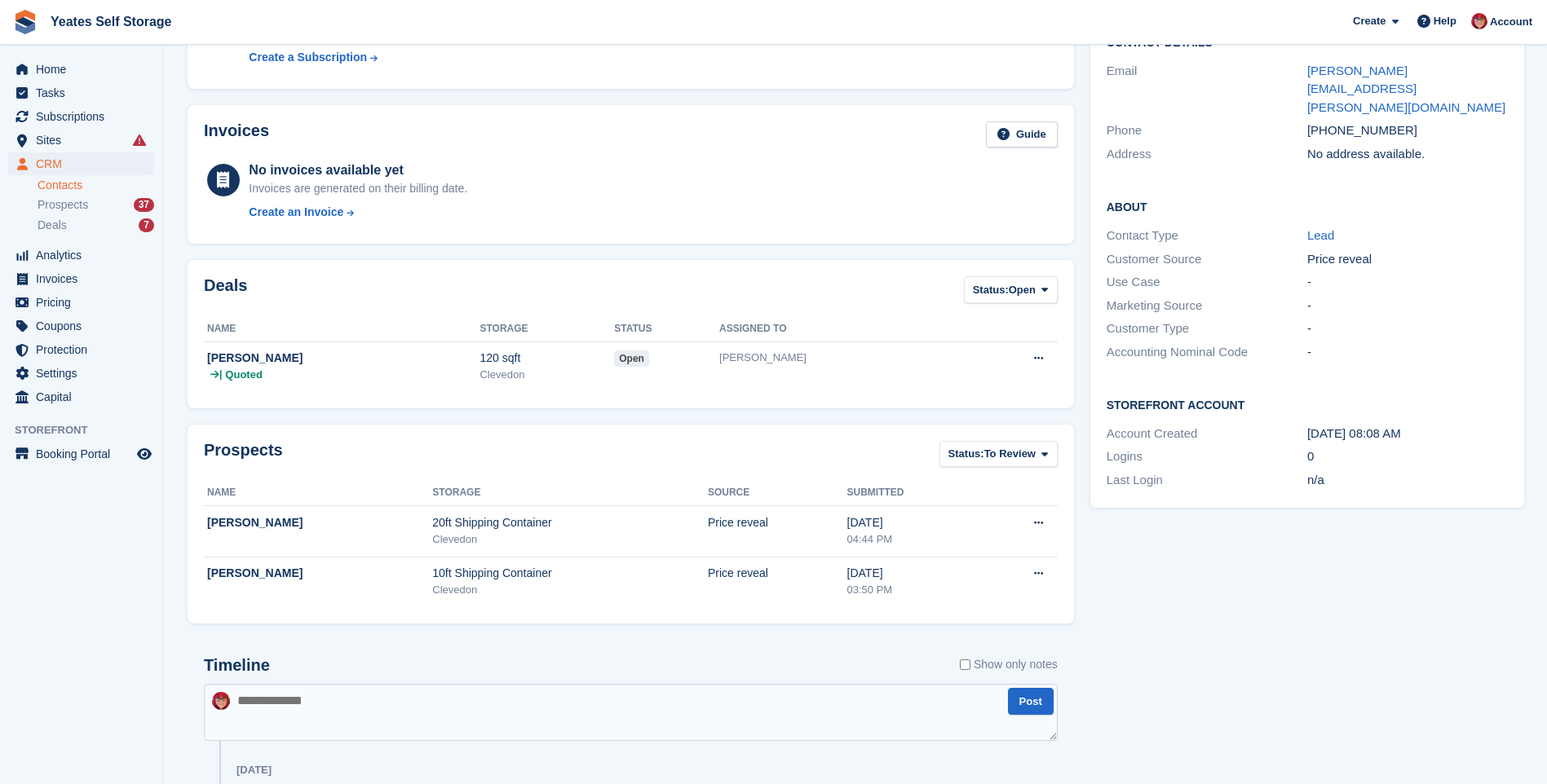
scroll to position [407, 0]
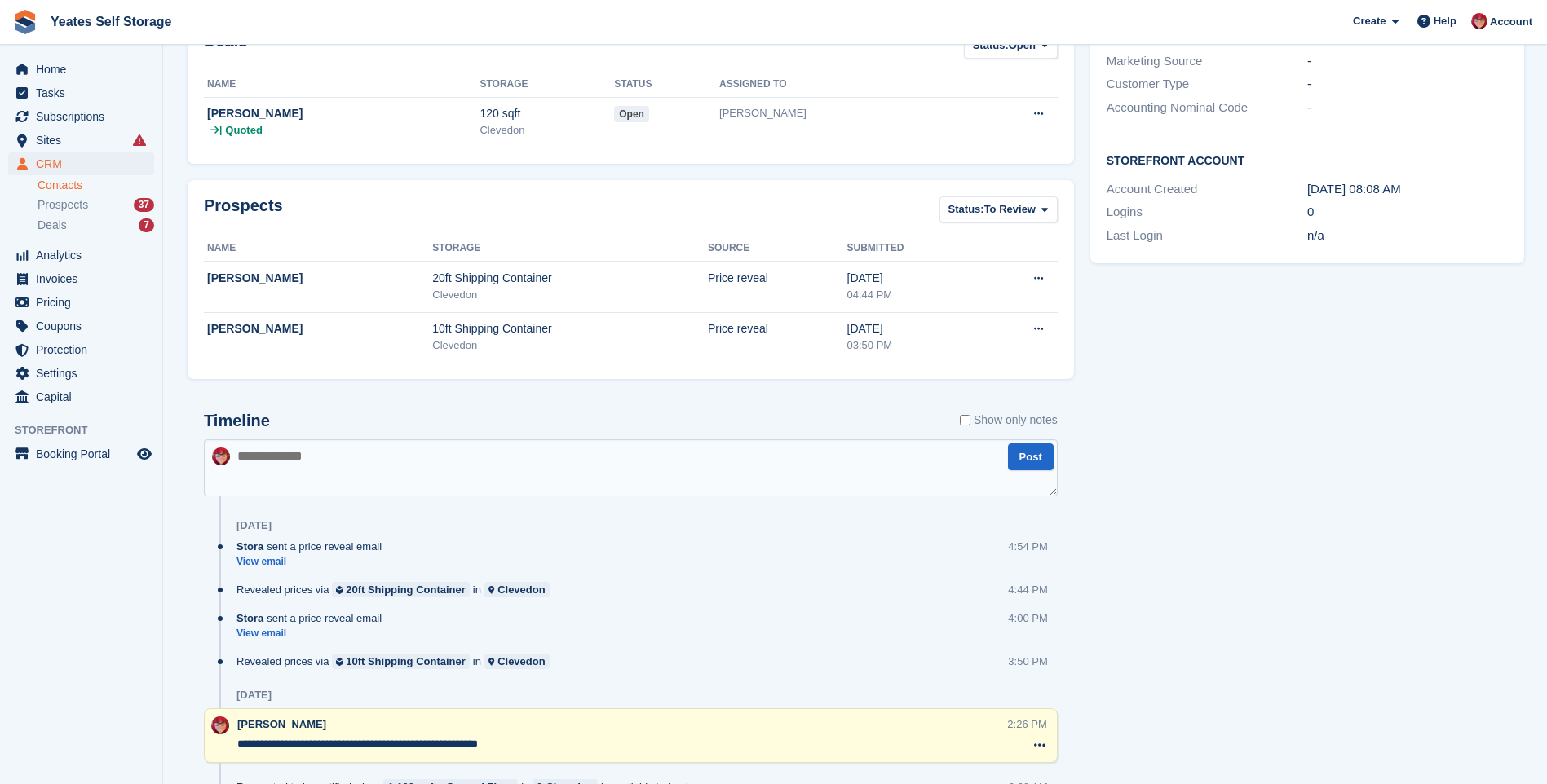
click at [278, 462] on textarea at bounding box center [630, 468] width 854 height 57
type textarea "**********"
